Goal: Task Accomplishment & Management: Manage account settings

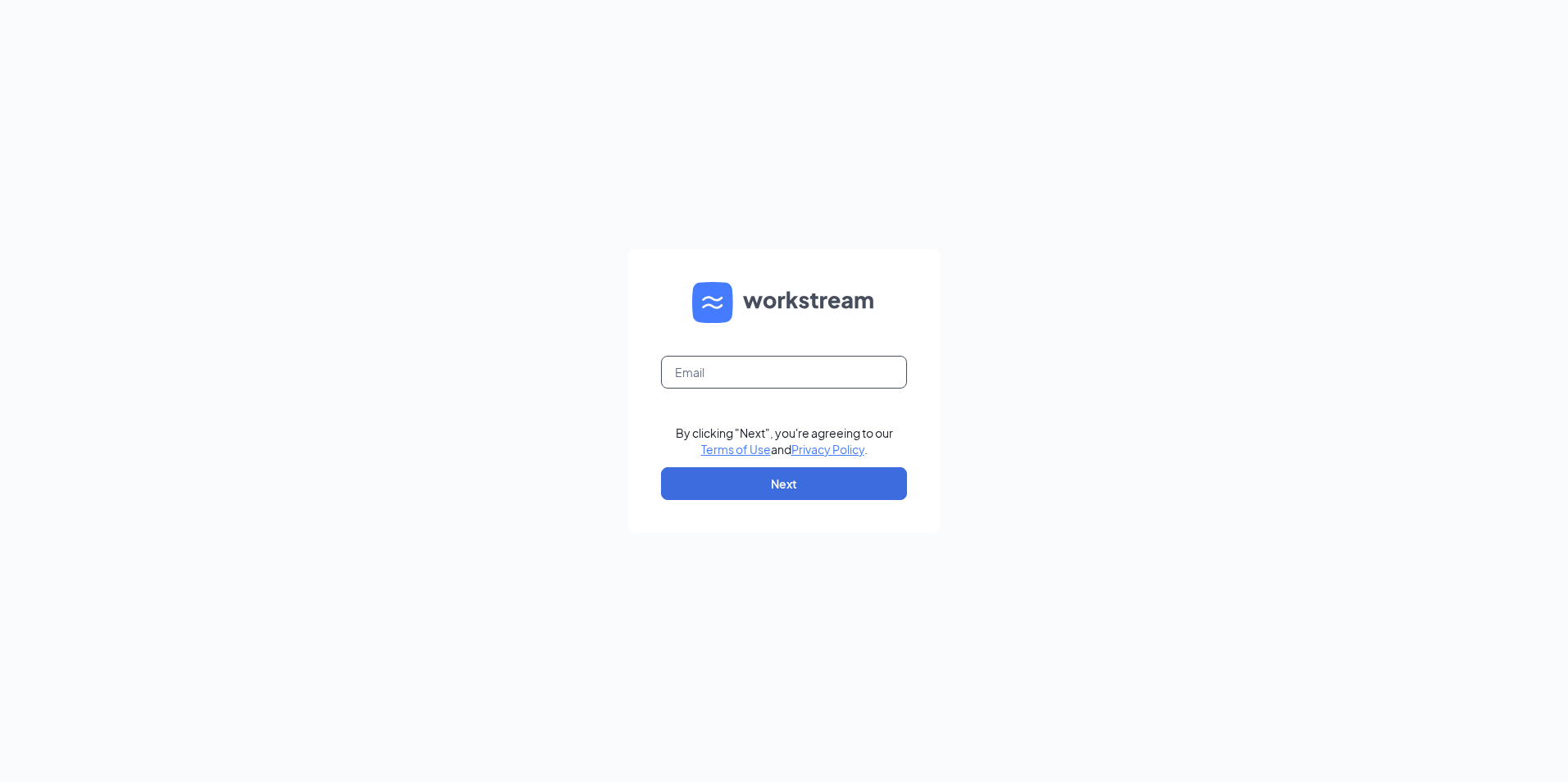
click at [696, 357] on input "text" at bounding box center [784, 371] width 246 height 33
type input "culvers39@gmail.com"
click at [695, 484] on button "Next" at bounding box center [784, 483] width 246 height 33
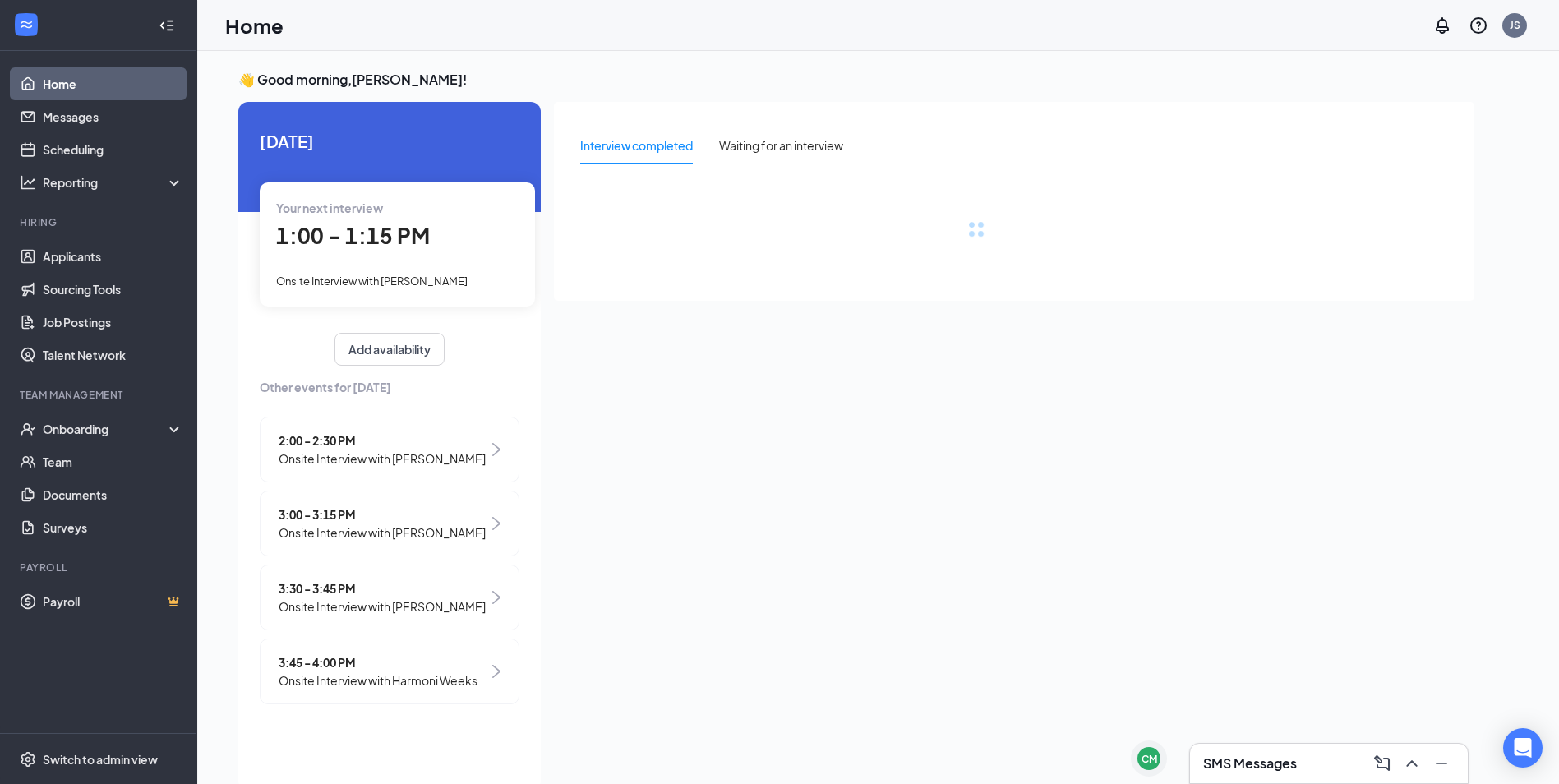
click at [1280, 765] on h3 "SMS Messages" at bounding box center [1250, 764] width 94 height 18
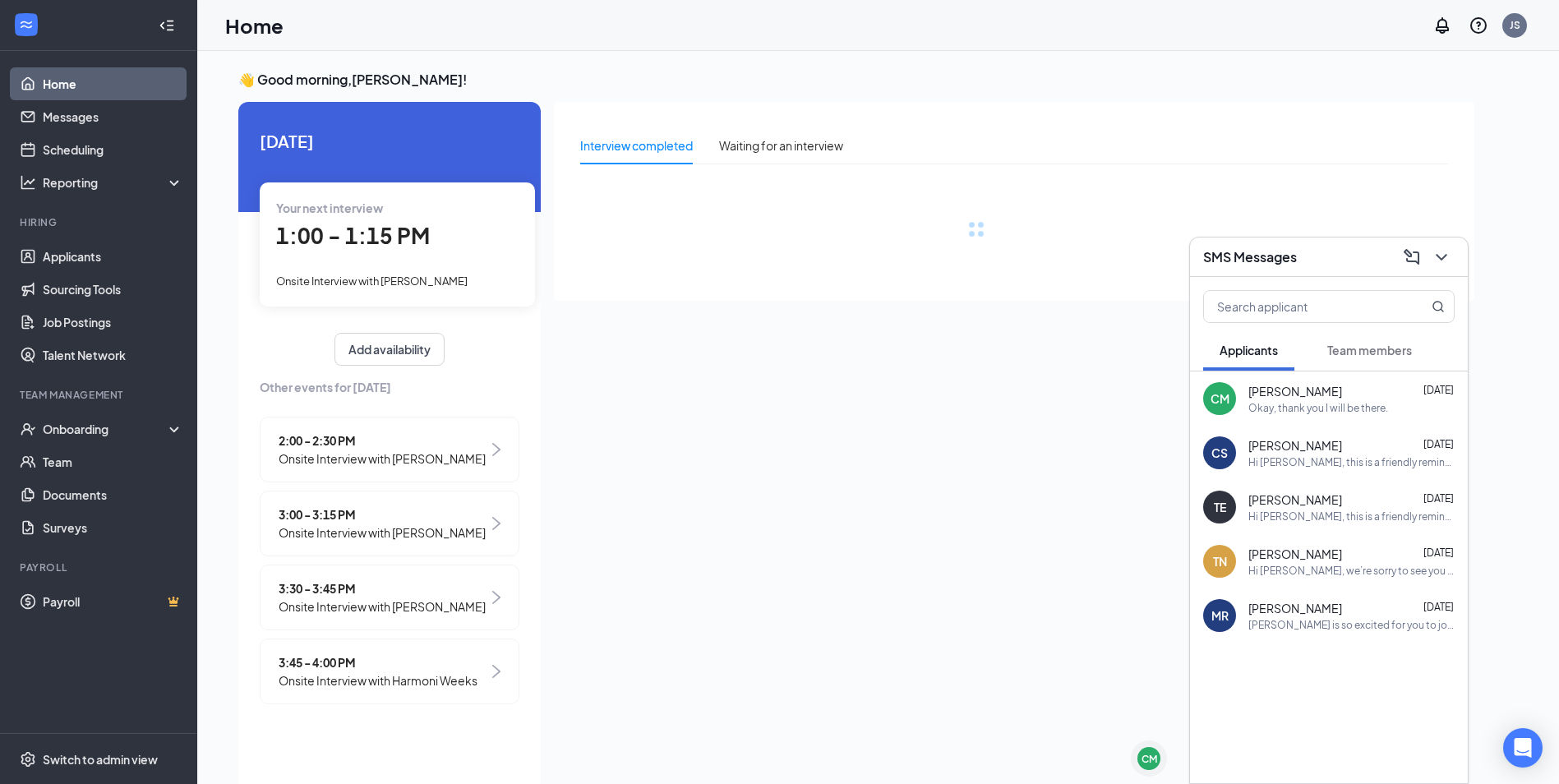
click at [1287, 255] on h3 "SMS Messages" at bounding box center [1250, 258] width 94 height 18
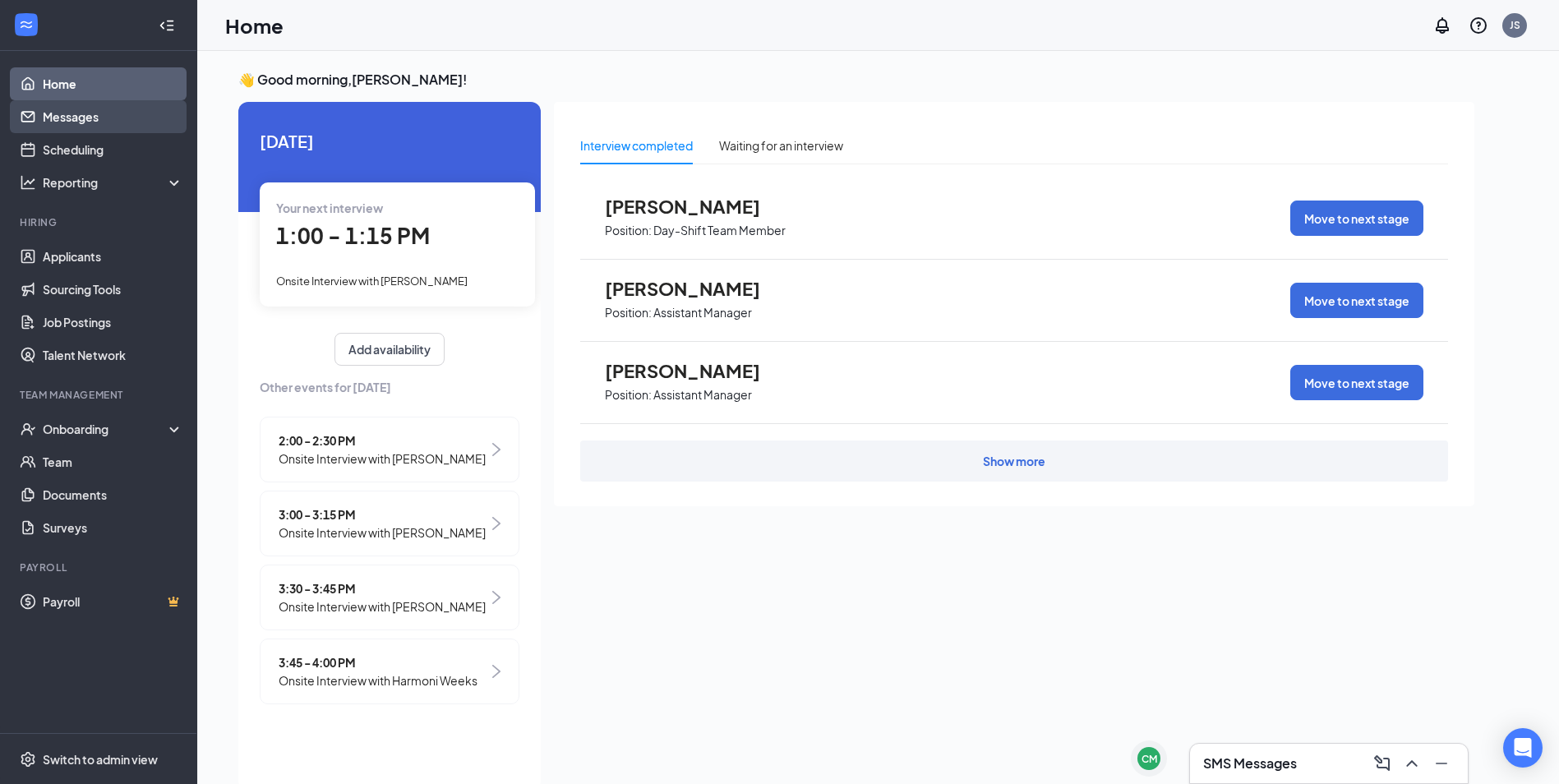
click at [49, 101] on link "Messages" at bounding box center [113, 116] width 141 height 33
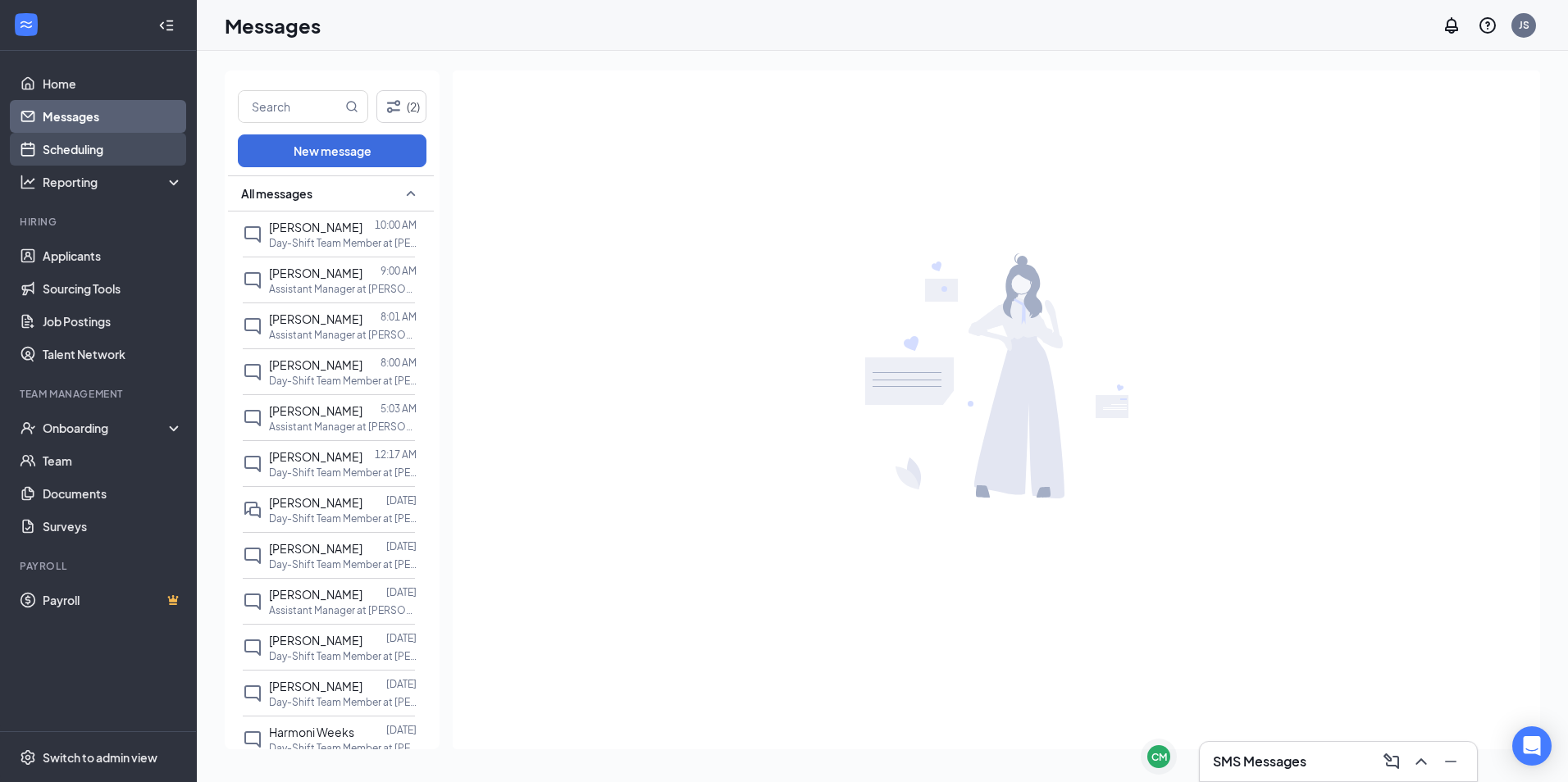
click at [68, 144] on link "Scheduling" at bounding box center [113, 149] width 140 height 33
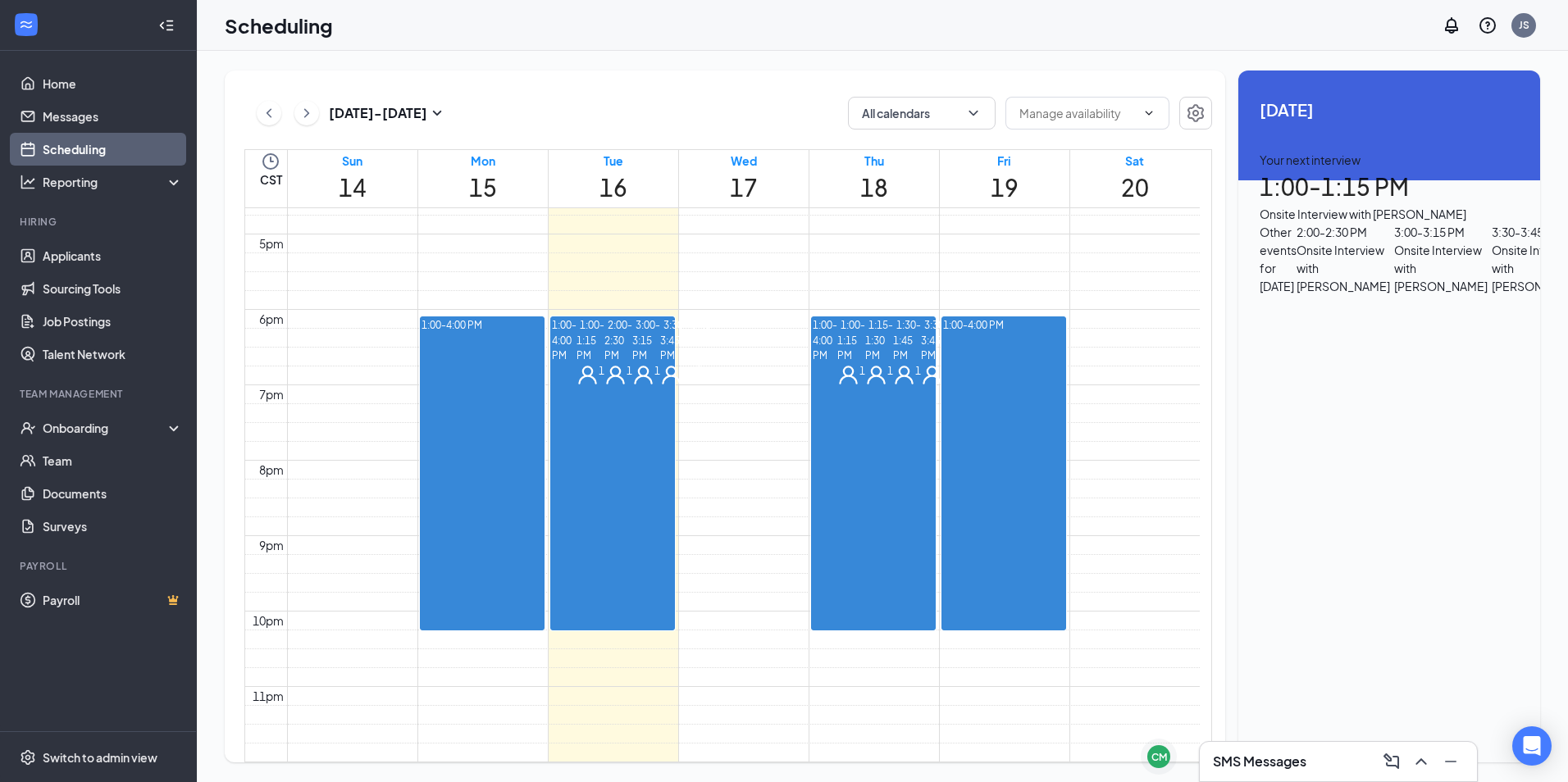
scroll to position [1298, 0]
click at [584, 315] on span "1:00-1:15 PM" at bounding box center [589, 339] width 28 height 48
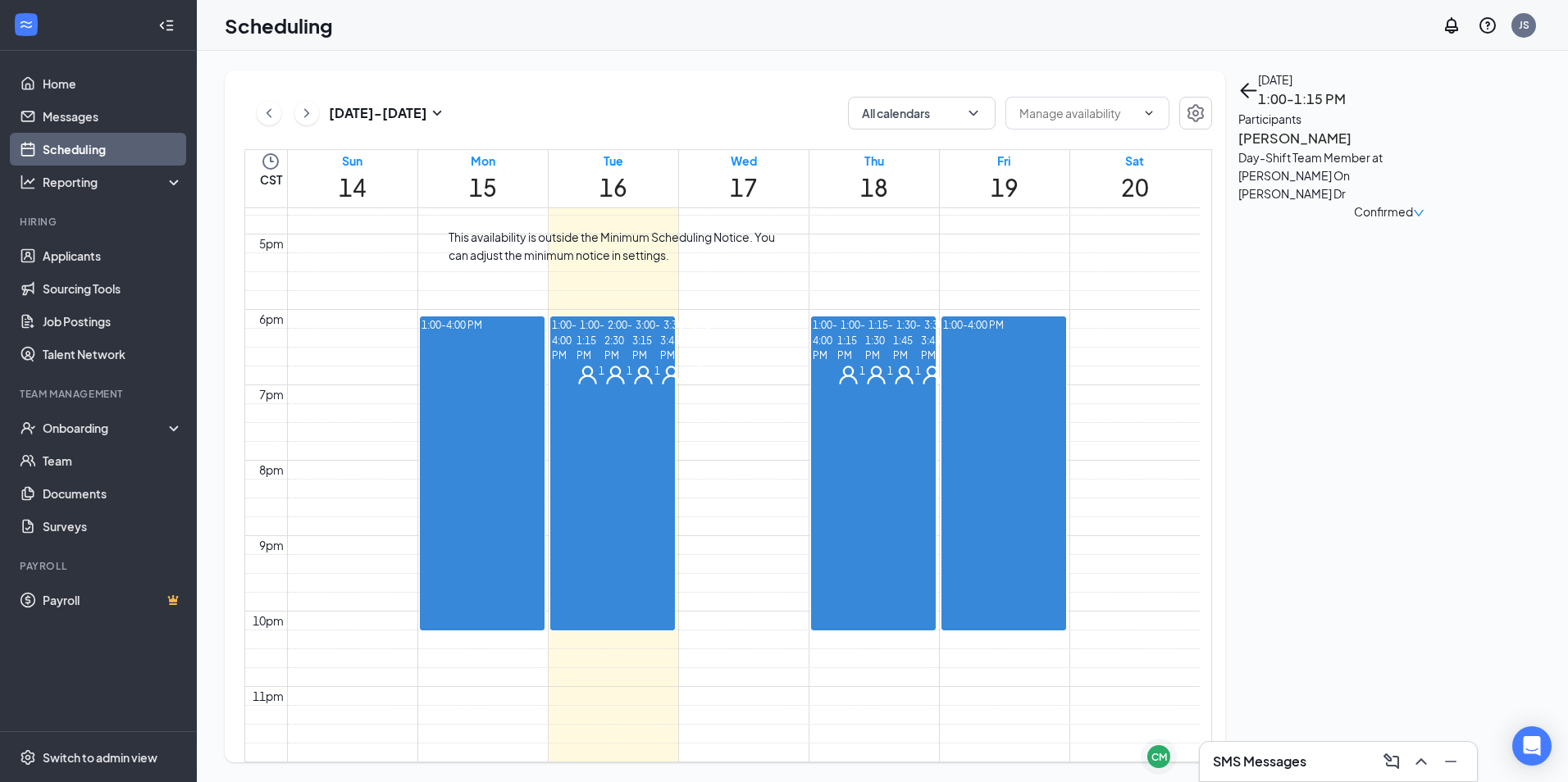
click at [604, 363] on span "2:00-2:30 PM" at bounding box center [618, 339] width 28 height 48
click at [632, 363] on span "3:00-3:15 PM" at bounding box center [645, 339] width 28 height 48
click at [1295, 149] on h3 "Don Williams" at bounding box center [1324, 139] width 172 height 22
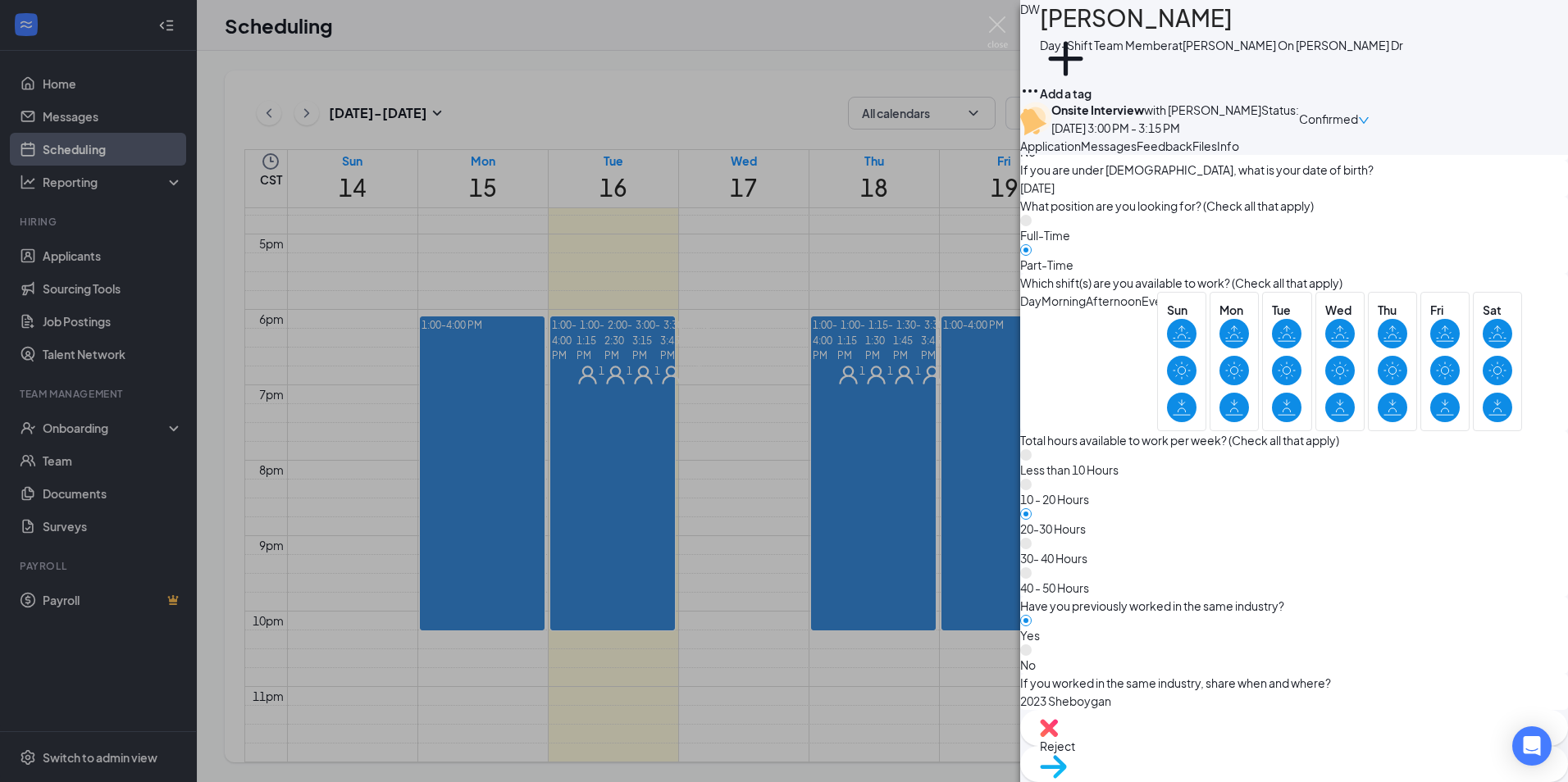
scroll to position [865, 0]
drag, startPoint x: 1046, startPoint y: 408, endPoint x: 1144, endPoint y: 408, distance: 98.0
click at [1144, 691] on span "2023 Sheboygan" at bounding box center [1294, 700] width 548 height 18
drag, startPoint x: 1144, startPoint y: 408, endPoint x: 1067, endPoint y: 418, distance: 77.6
click at [1067, 691] on span "2023 Sheboygan" at bounding box center [1294, 700] width 548 height 18
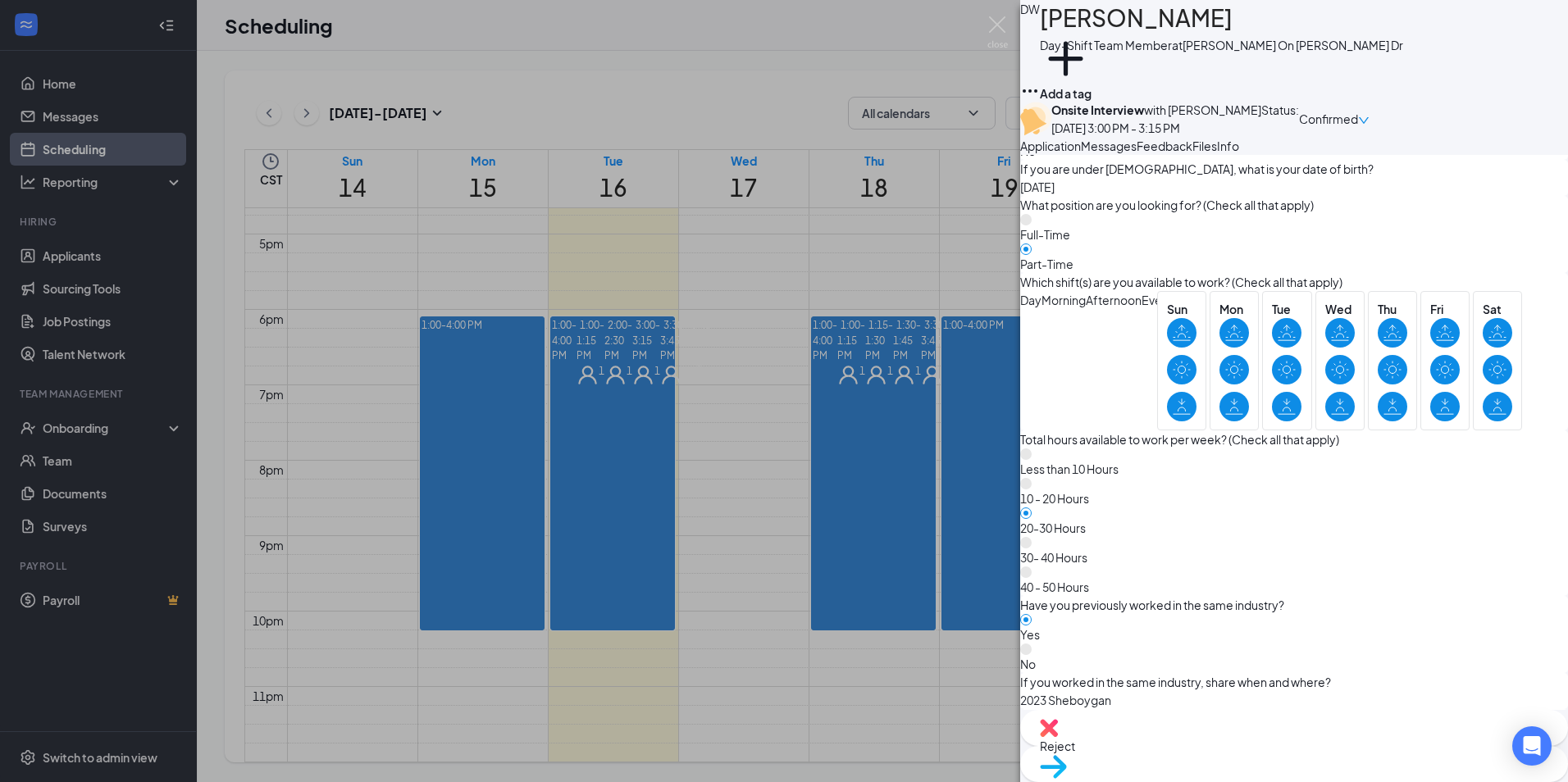
drag, startPoint x: 1046, startPoint y: 482, endPoint x: 1156, endPoint y: 477, distance: 110.1
click at [1156, 727] on span "14" at bounding box center [1294, 736] width 548 height 18
drag, startPoint x: 1156, startPoint y: 477, endPoint x: 1075, endPoint y: 485, distance: 81.4
click at [1078, 709] on div "What are your minimum expected earnings? 14" at bounding box center [1294, 727] width 548 height 36
drag, startPoint x: 1048, startPoint y: 475, endPoint x: 1090, endPoint y: 471, distance: 42.2
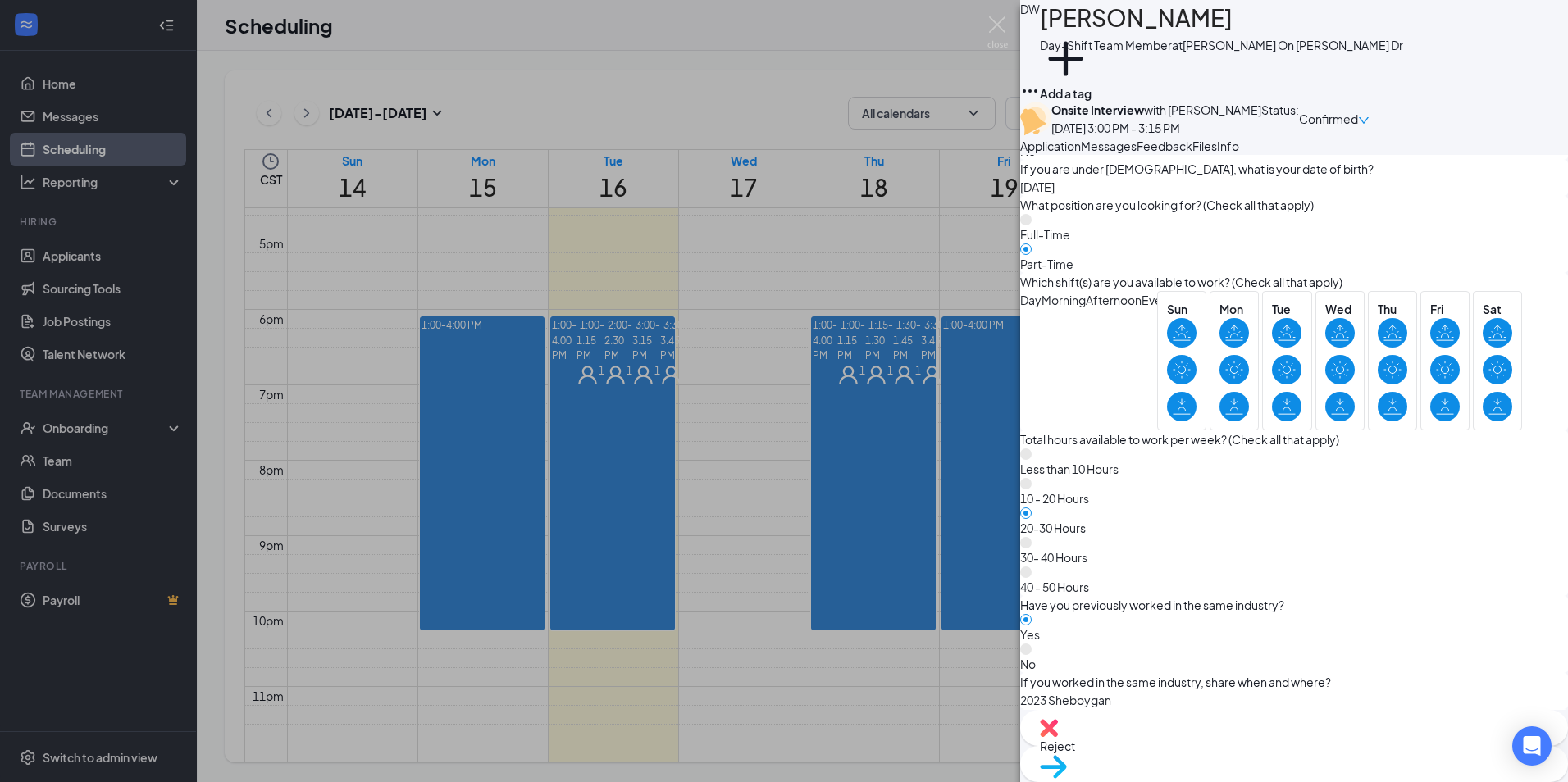
click at [1090, 727] on span "14" at bounding box center [1294, 736] width 548 height 18
drag, startPoint x: 1090, startPoint y: 471, endPoint x: 1053, endPoint y: 479, distance: 37.9
click at [1053, 727] on span "14" at bounding box center [1294, 736] width 548 height 18
drag, startPoint x: 1044, startPoint y: 479, endPoint x: 1136, endPoint y: 472, distance: 92.3
click at [1136, 709] on div "What are your minimum expected earnings? 14" at bounding box center [1294, 727] width 548 height 36
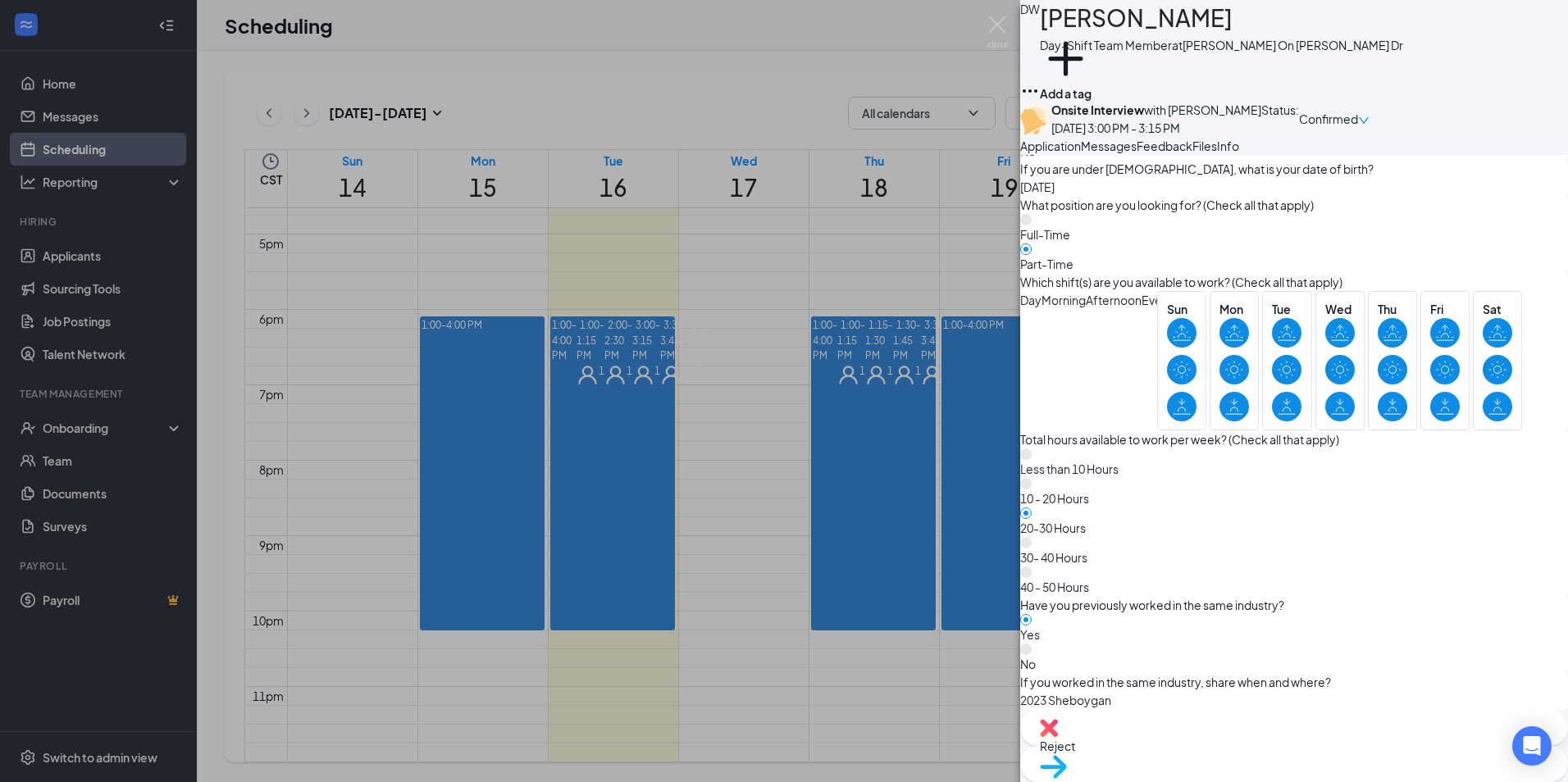
drag, startPoint x: 1136, startPoint y: 472, endPoint x: 1082, endPoint y: 482, distance: 54.9
click at [1082, 727] on span "14" at bounding box center [1294, 736] width 548 height 18
drag, startPoint x: 1039, startPoint y: 479, endPoint x: 1136, endPoint y: 480, distance: 97.0
click at [1136, 709] on div "What are your minimum expected earnings? 14" at bounding box center [1294, 727] width 548 height 36
drag, startPoint x: 1136, startPoint y: 480, endPoint x: 1063, endPoint y: 482, distance: 73.0
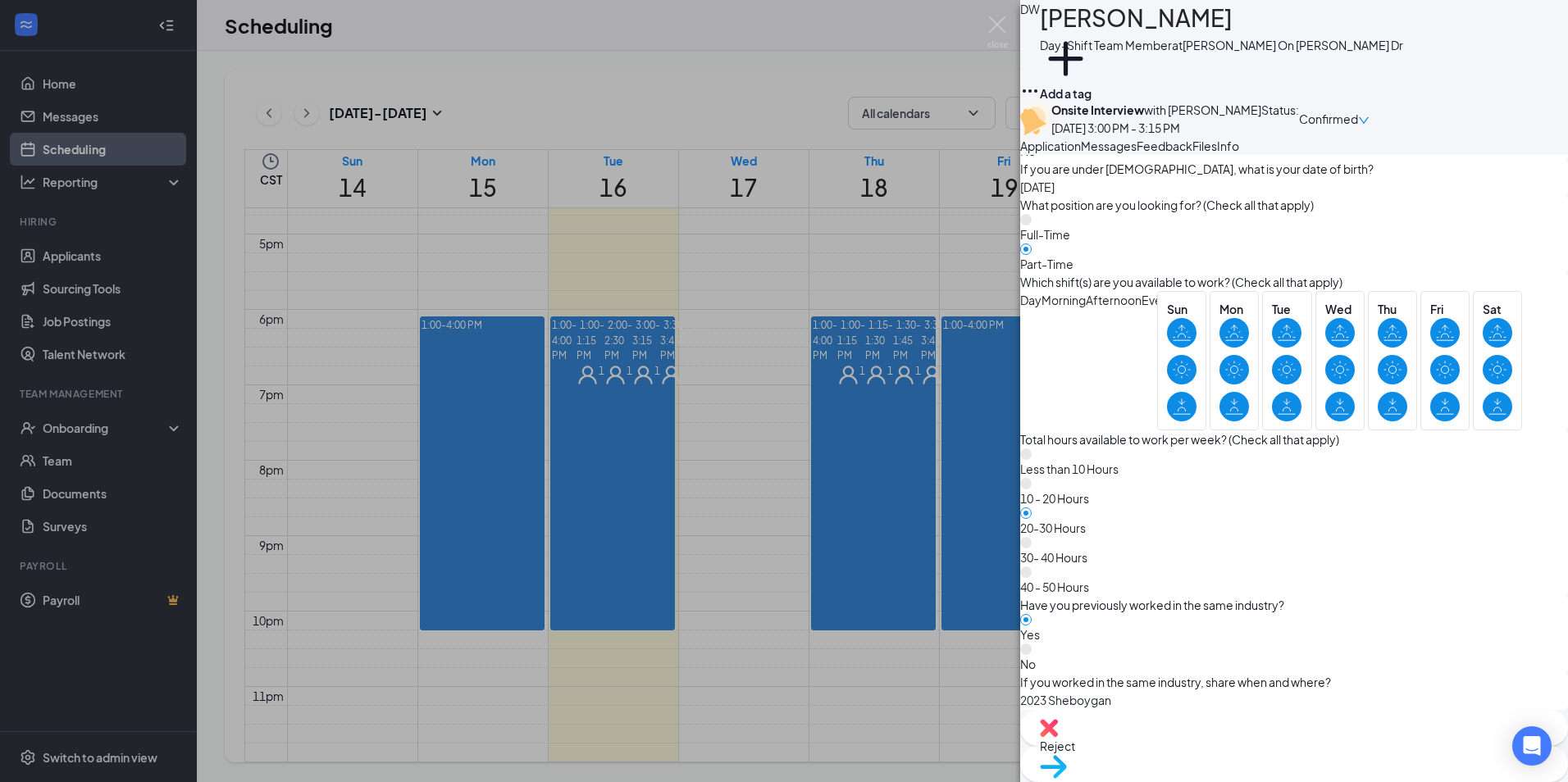
click at [1063, 727] on span "14" at bounding box center [1294, 736] width 548 height 18
drag, startPoint x: 1050, startPoint y: 481, endPoint x: 1115, endPoint y: 477, distance: 65.1
click at [1115, 727] on span "14" at bounding box center [1294, 736] width 548 height 18
drag, startPoint x: 1115, startPoint y: 477, endPoint x: 1061, endPoint y: 474, distance: 54.1
click at [1061, 727] on span "14" at bounding box center [1294, 736] width 548 height 18
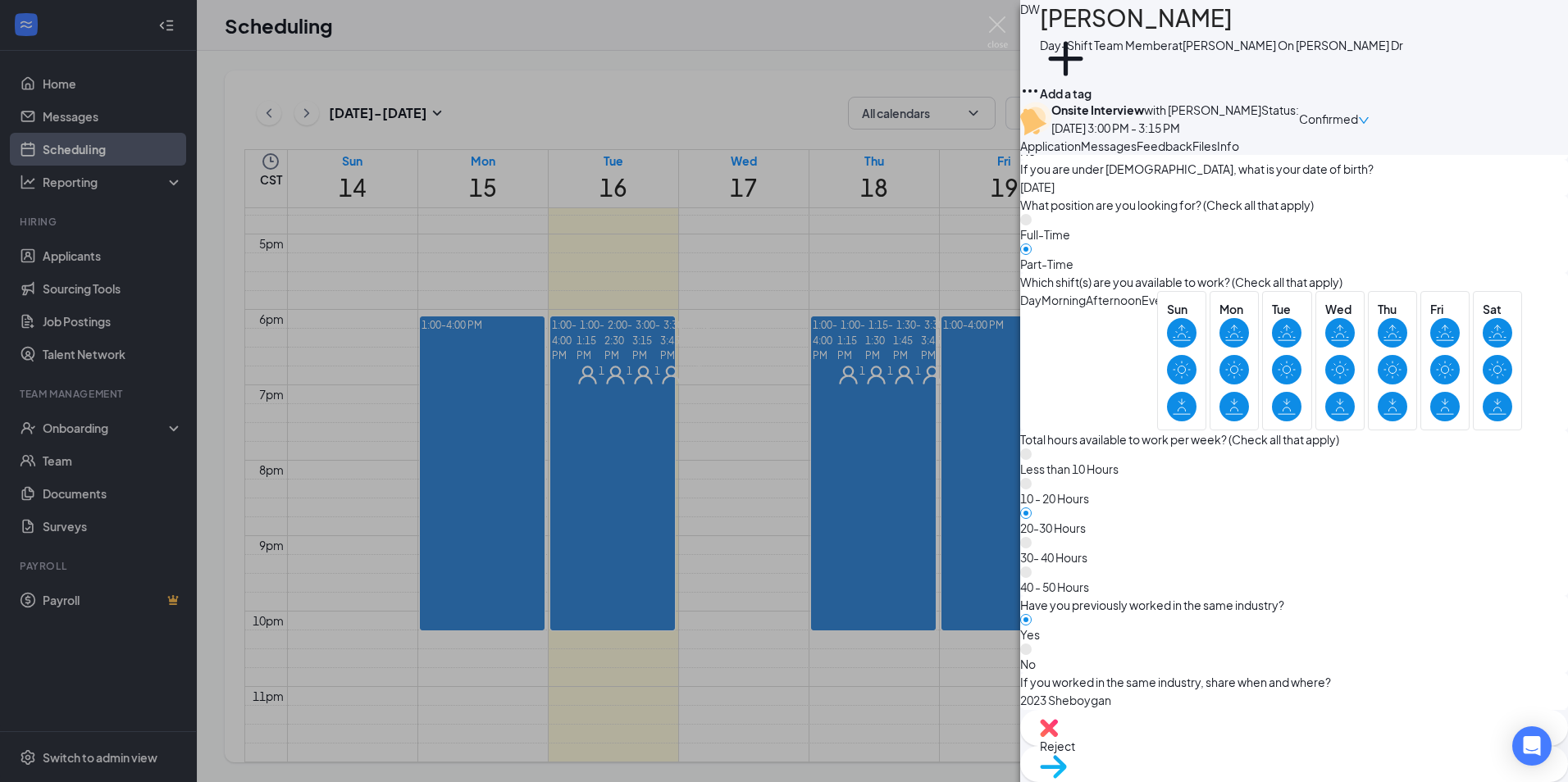
drag, startPoint x: 1068, startPoint y: 476, endPoint x: 1100, endPoint y: 474, distance: 32.1
click at [1100, 727] on span "14" at bounding box center [1294, 736] width 548 height 18
drag, startPoint x: 1100, startPoint y: 474, endPoint x: 1279, endPoint y: 484, distance: 179.3
click at [1278, 727] on span "14" at bounding box center [1294, 736] width 548 height 18
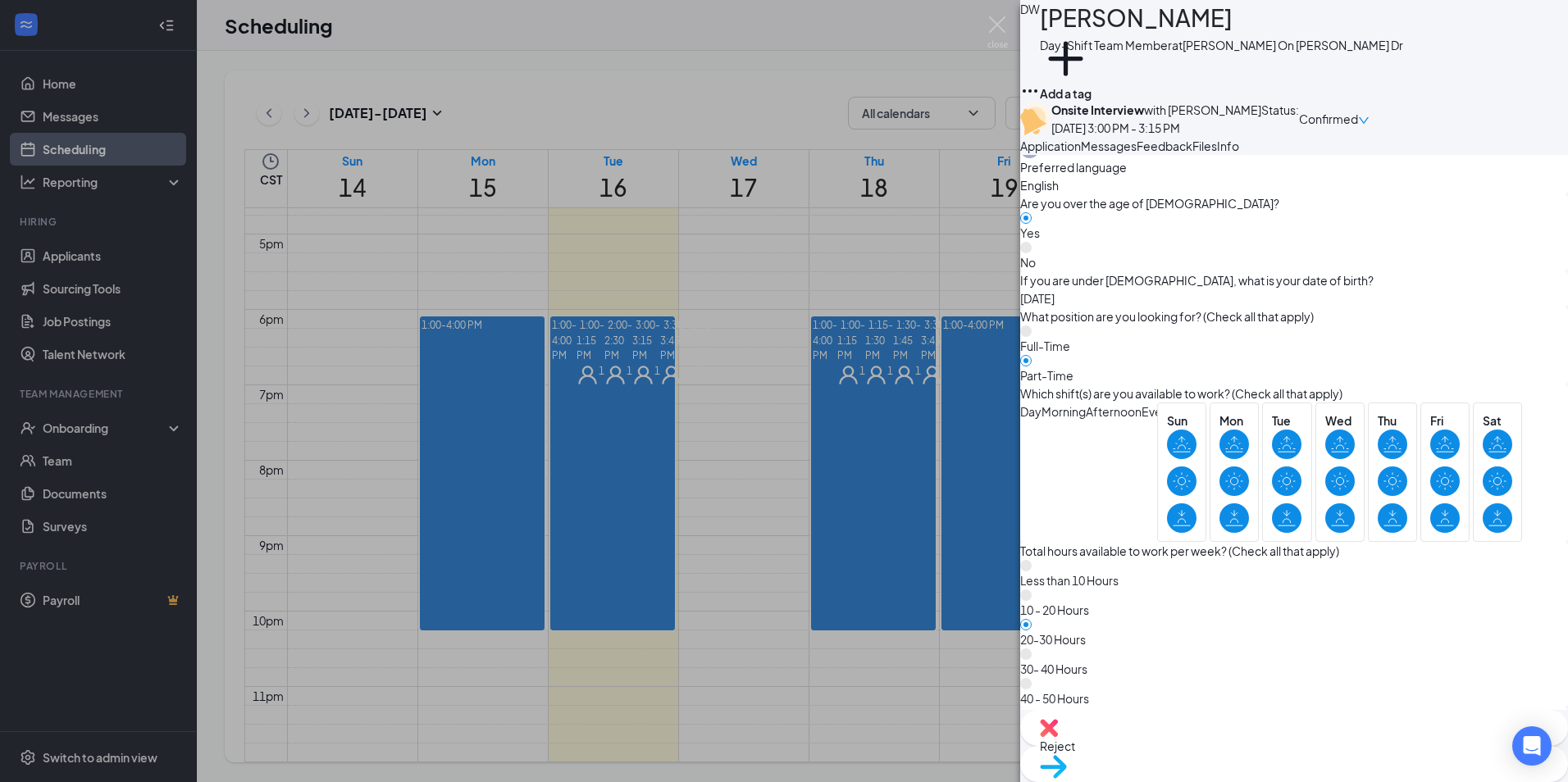
scroll to position [455, 0]
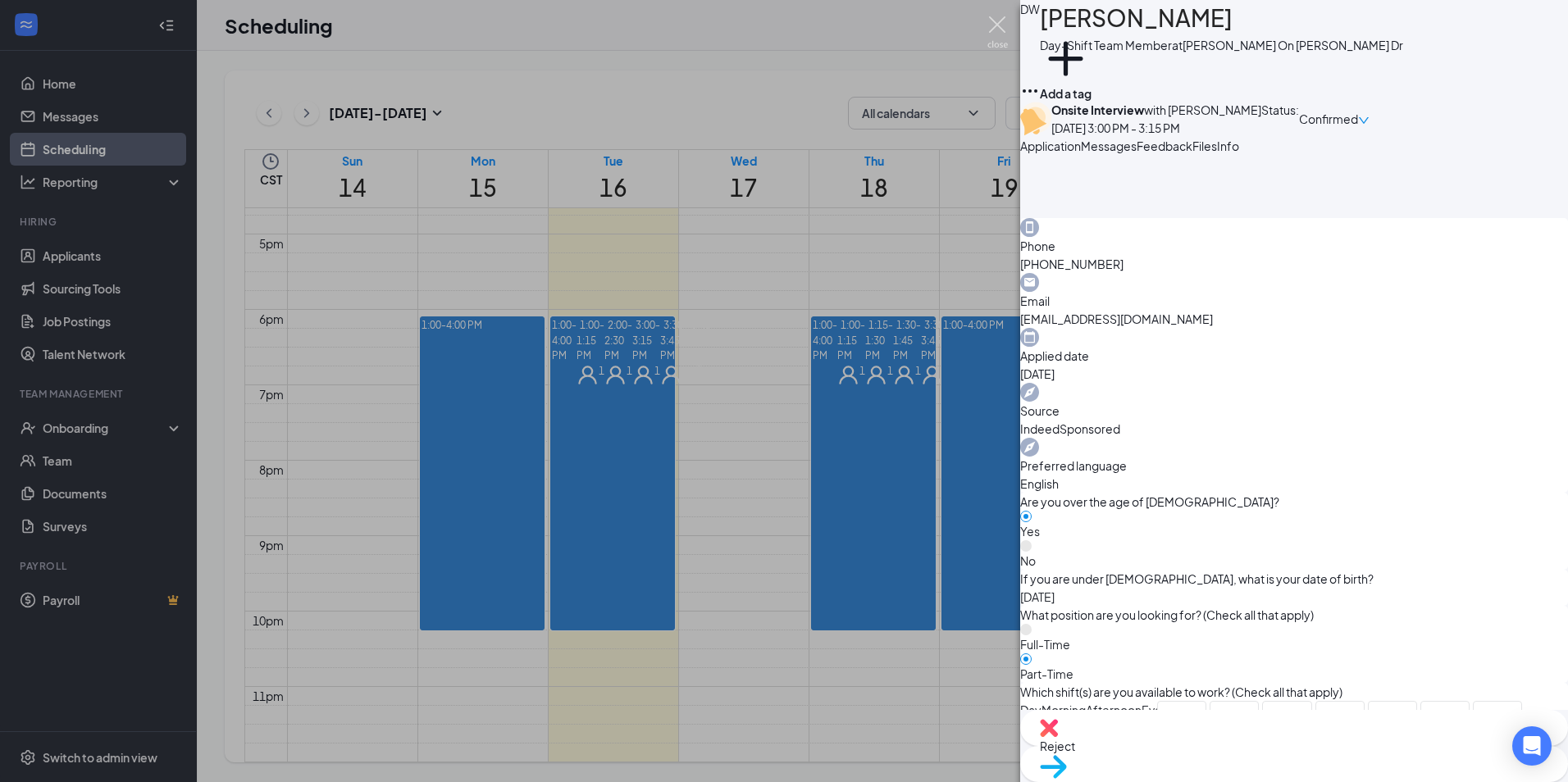
click at [991, 24] on img at bounding box center [998, 33] width 21 height 32
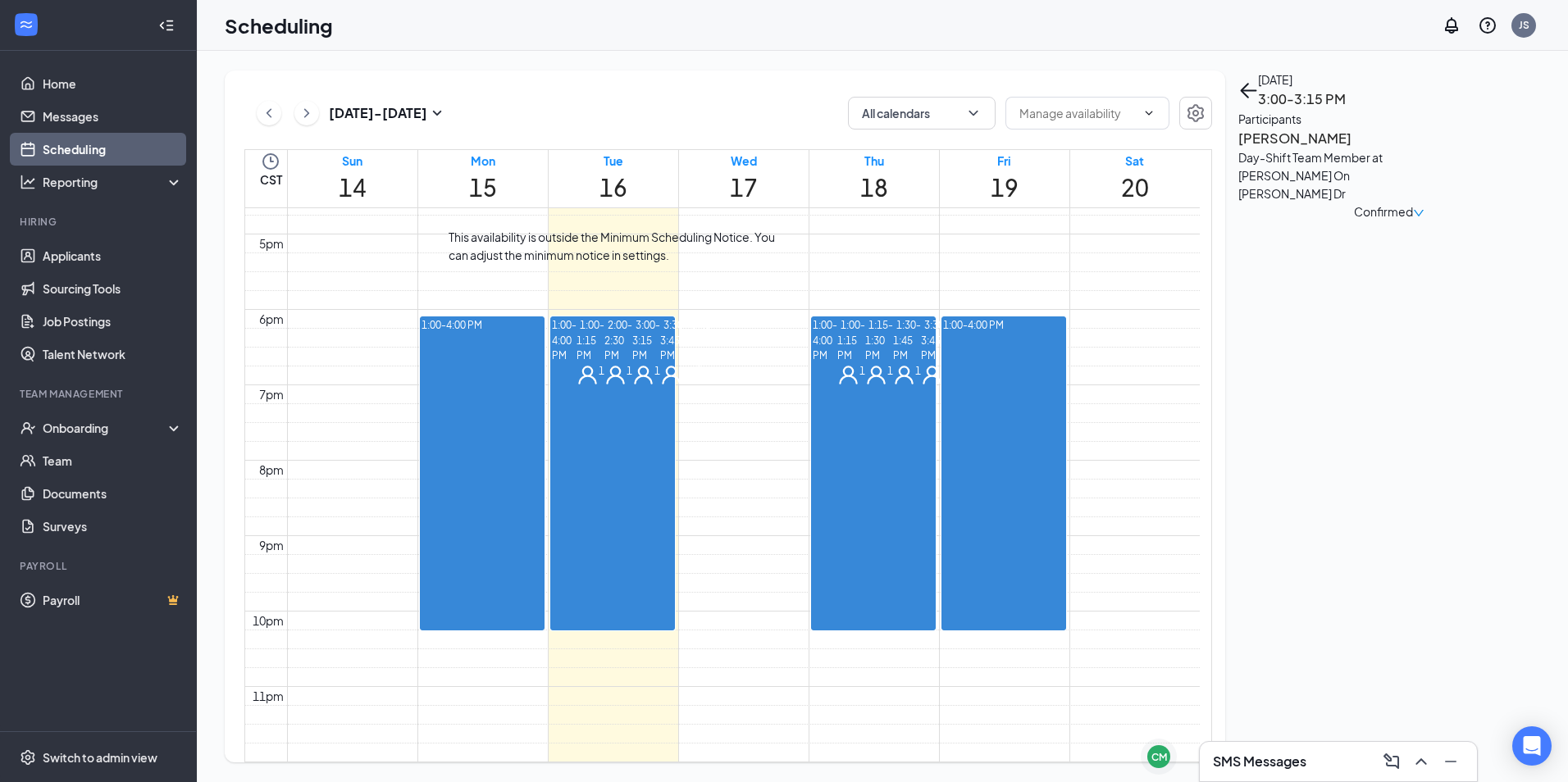
click at [604, 363] on span "2:00-2:30 PM" at bounding box center [618, 339] width 28 height 48
click at [119, 116] on link "Messages" at bounding box center [113, 116] width 140 height 33
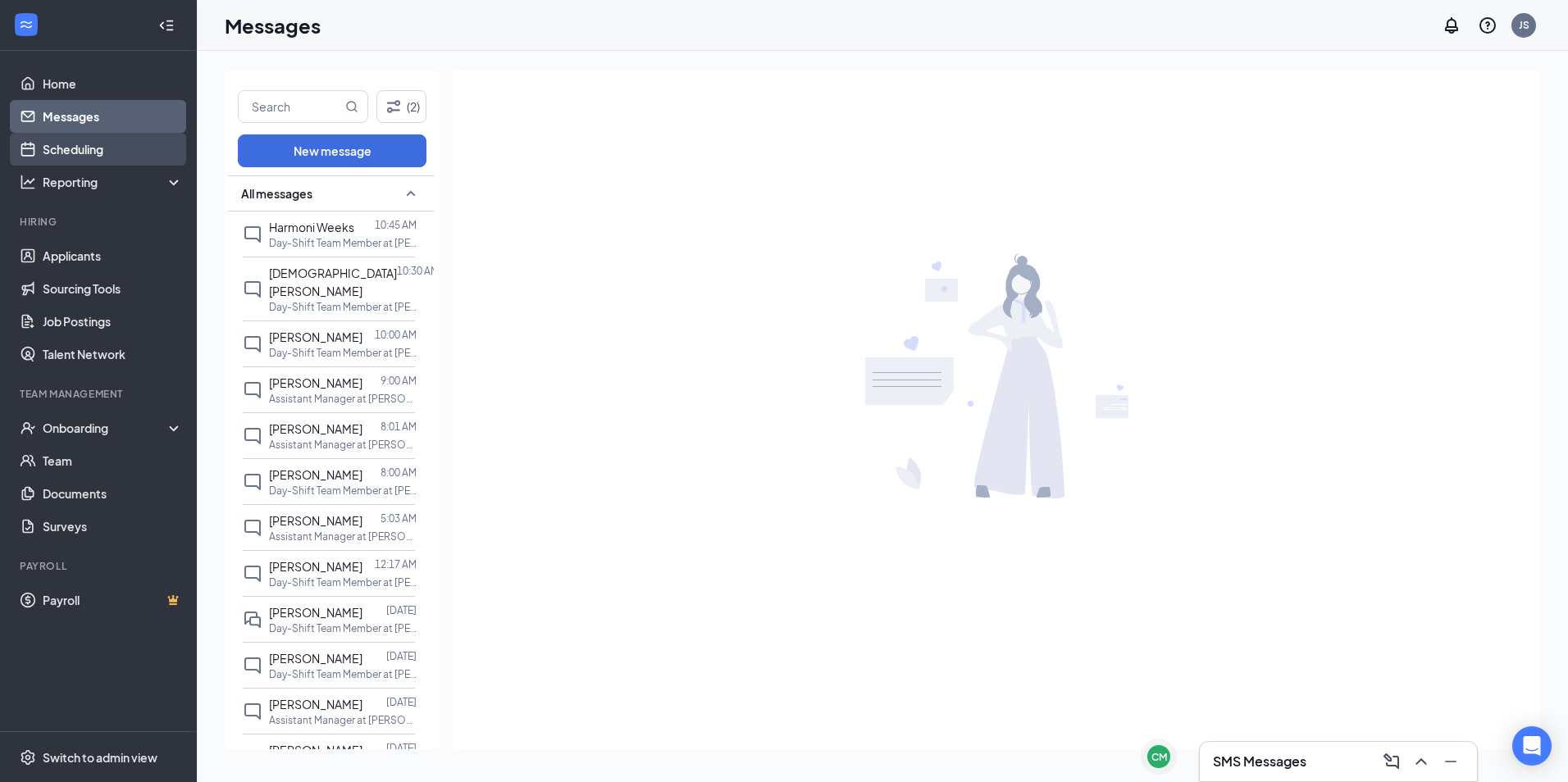
click at [108, 146] on link "Scheduling" at bounding box center [113, 149] width 140 height 33
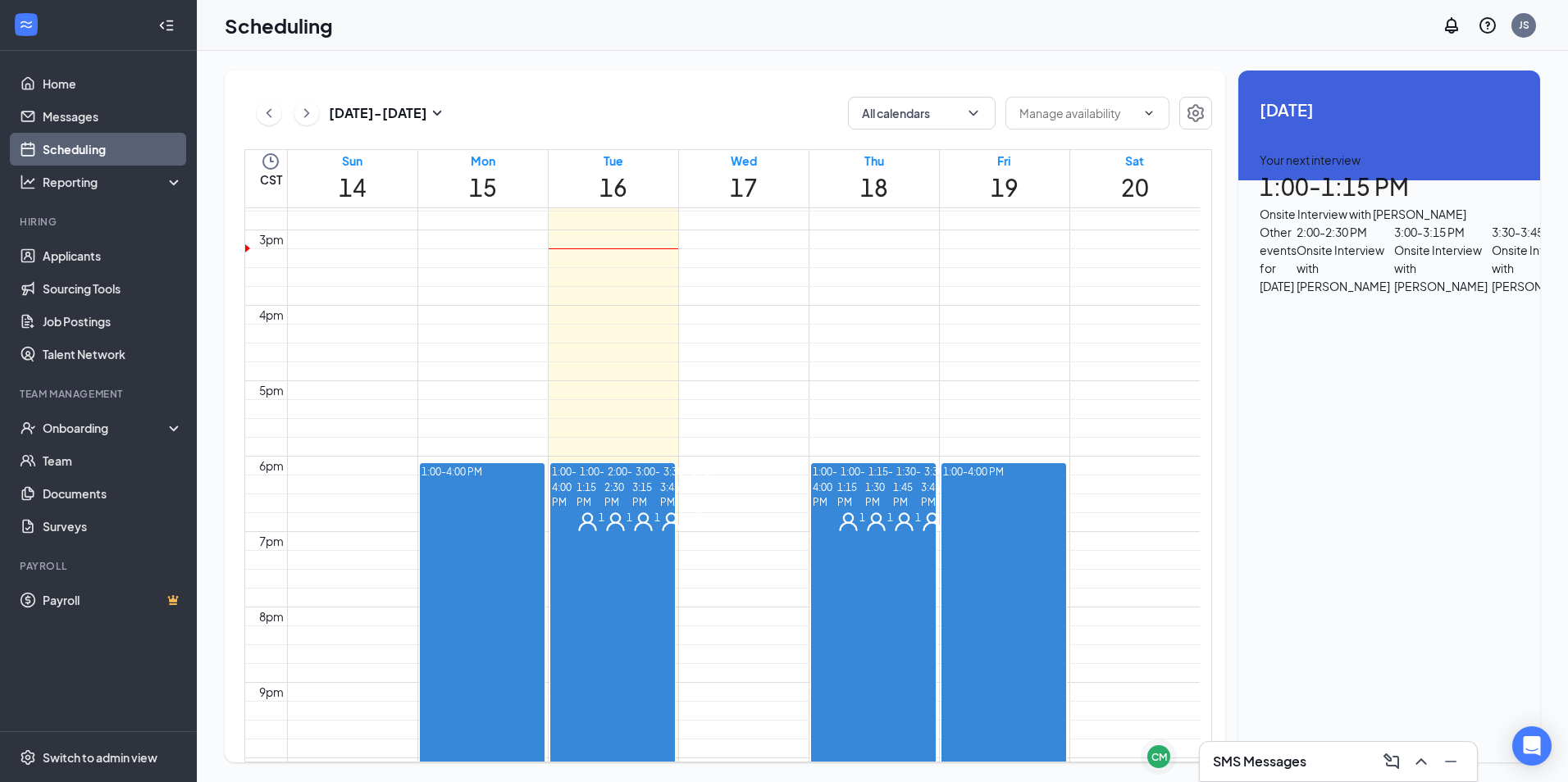
scroll to position [1298, 0]
